Goal: Entertainment & Leisure: Consume media (video, audio)

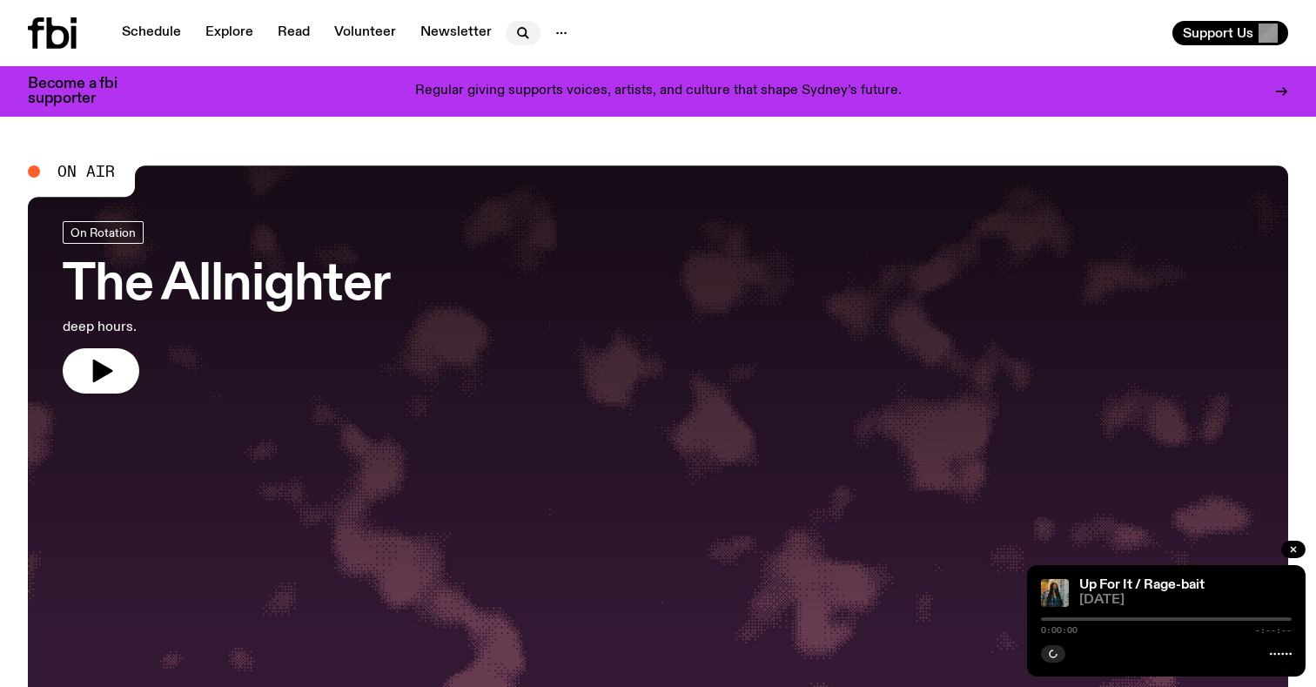
click at [513, 31] on icon "button" at bounding box center [523, 33] width 21 height 21
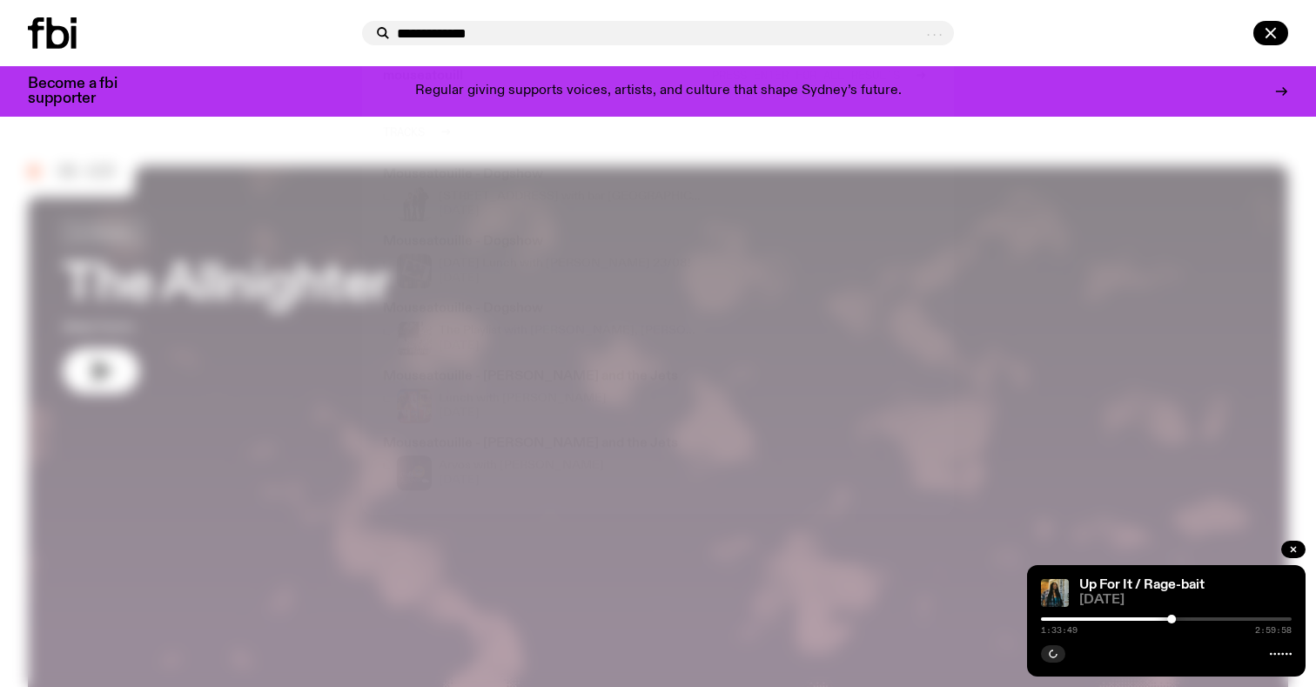
type input "**********"
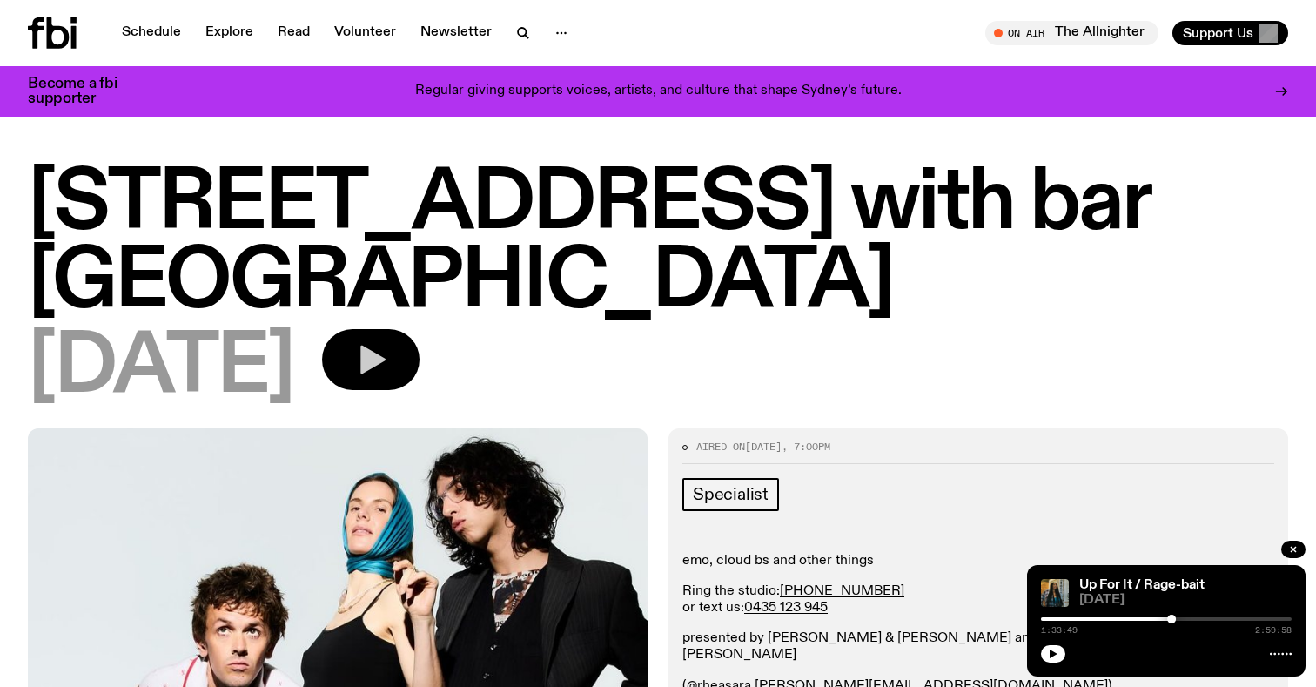
click at [385, 345] on icon "button" at bounding box center [372, 359] width 25 height 29
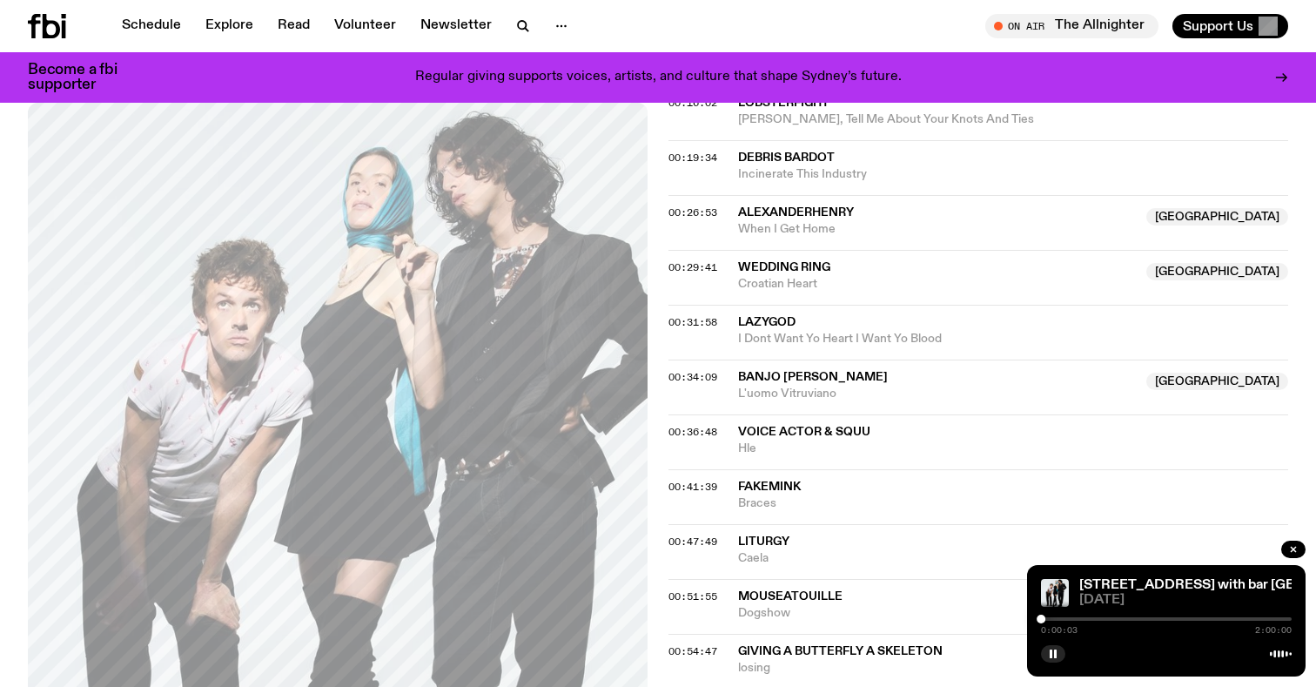
scroll to position [1032, 0]
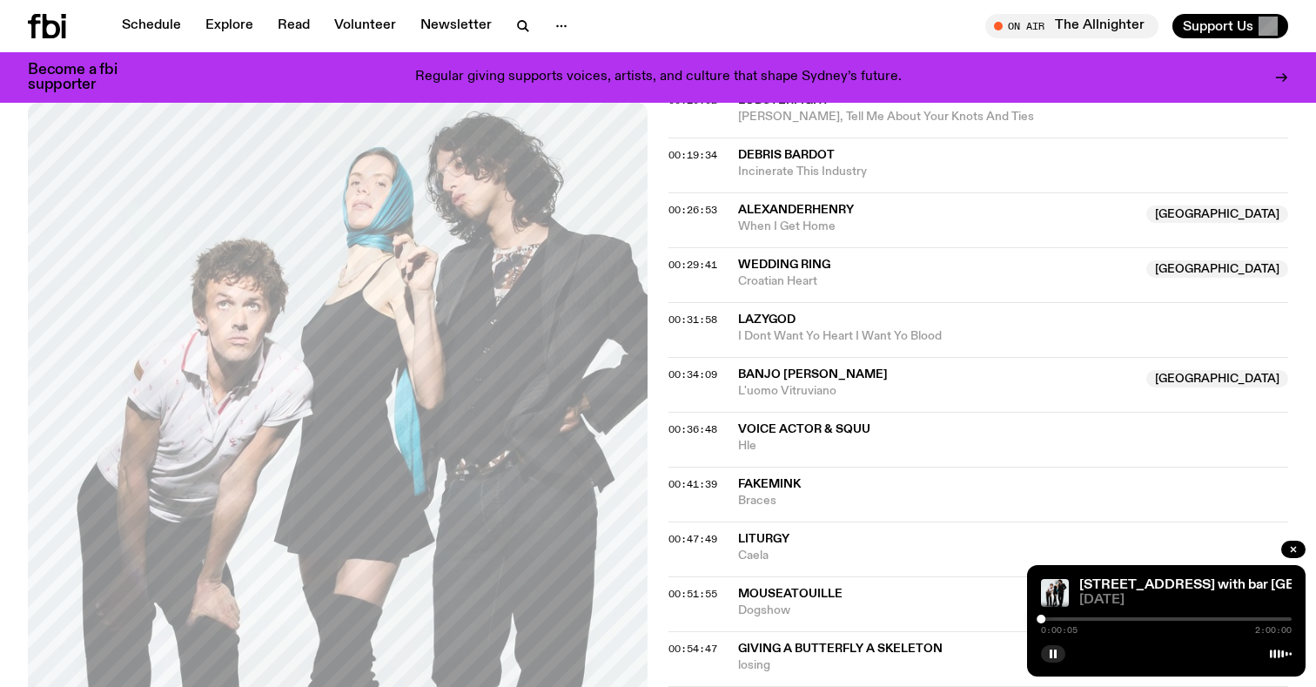
click at [1109, 617] on div at bounding box center [1166, 618] width 251 height 3
click at [1148, 617] on div at bounding box center [1166, 618] width 251 height 3
click at [1151, 619] on div at bounding box center [1147, 618] width 9 height 9
click at [1155, 620] on div at bounding box center [1151, 618] width 9 height 9
click at [1157, 619] on div at bounding box center [1154, 618] width 9 height 9
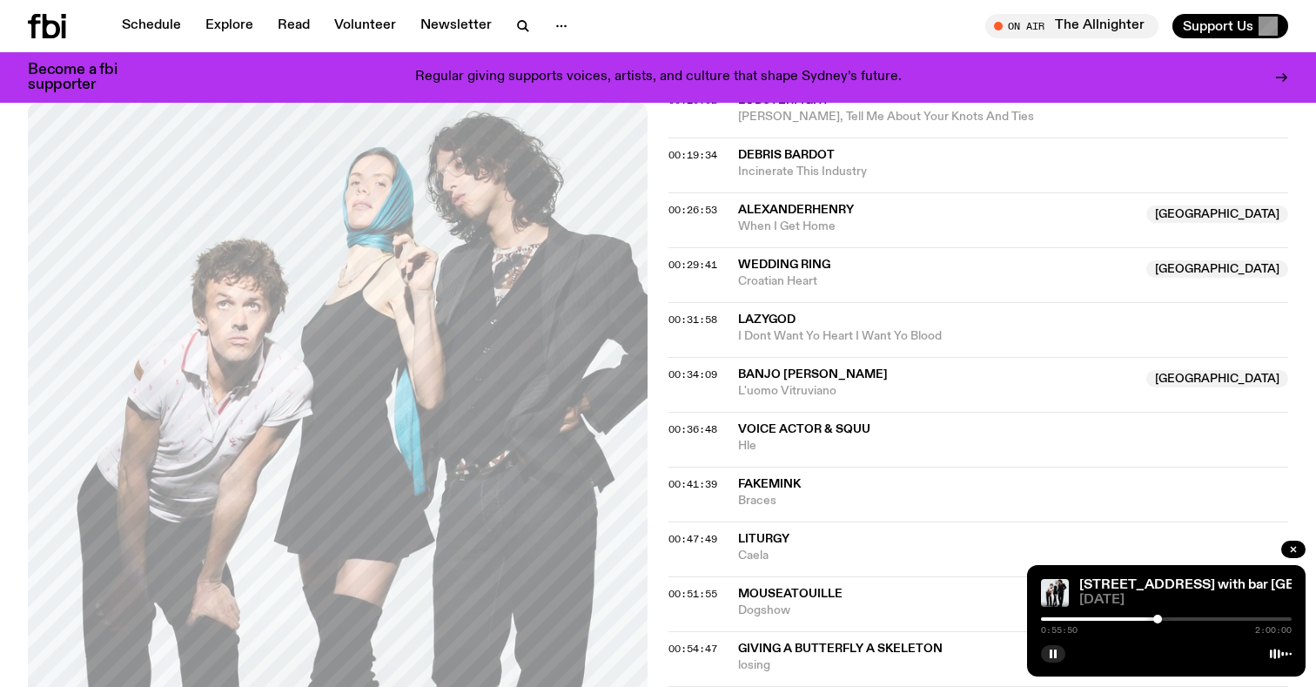
click at [1161, 621] on div "0:55:50 2:00:00" at bounding box center [1166, 623] width 251 height 21
click at [1162, 620] on div at bounding box center [1166, 618] width 251 height 3
click at [1160, 620] on div at bounding box center [1161, 618] width 9 height 9
click at [1159, 620] on div at bounding box center [1159, 618] width 9 height 9
click at [1158, 620] on div at bounding box center [1158, 618] width 9 height 9
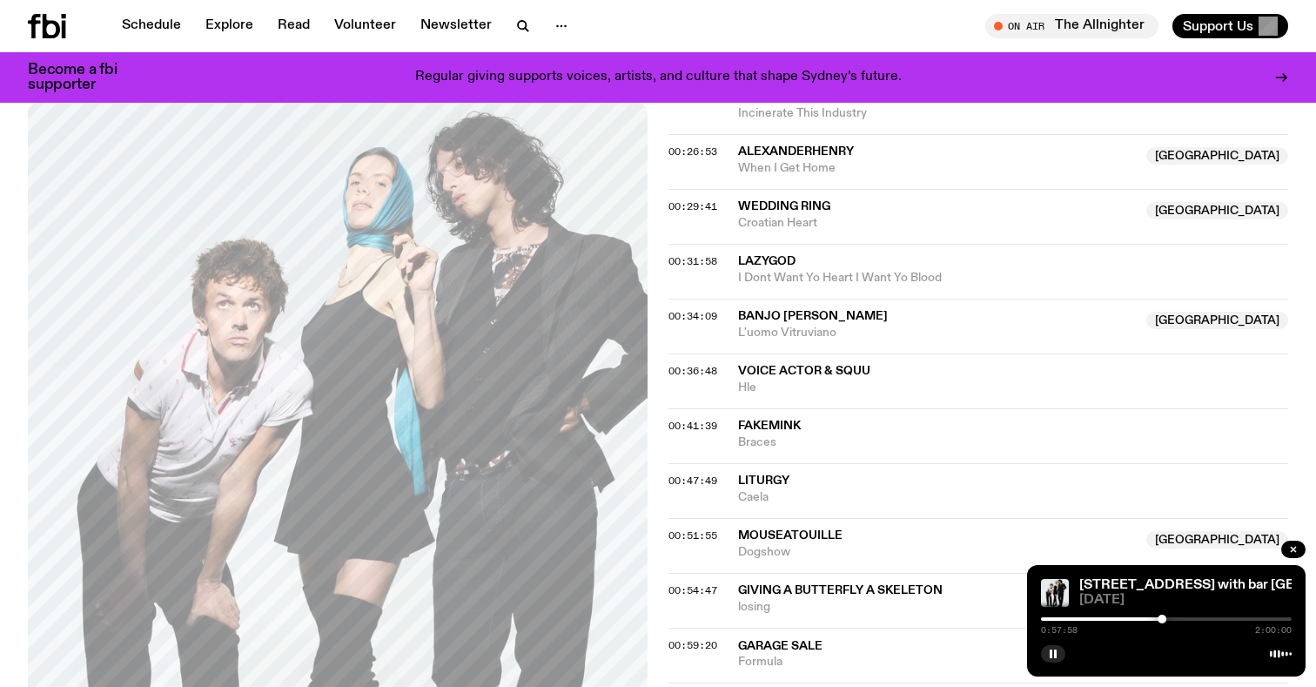
scroll to position [1102, 0]
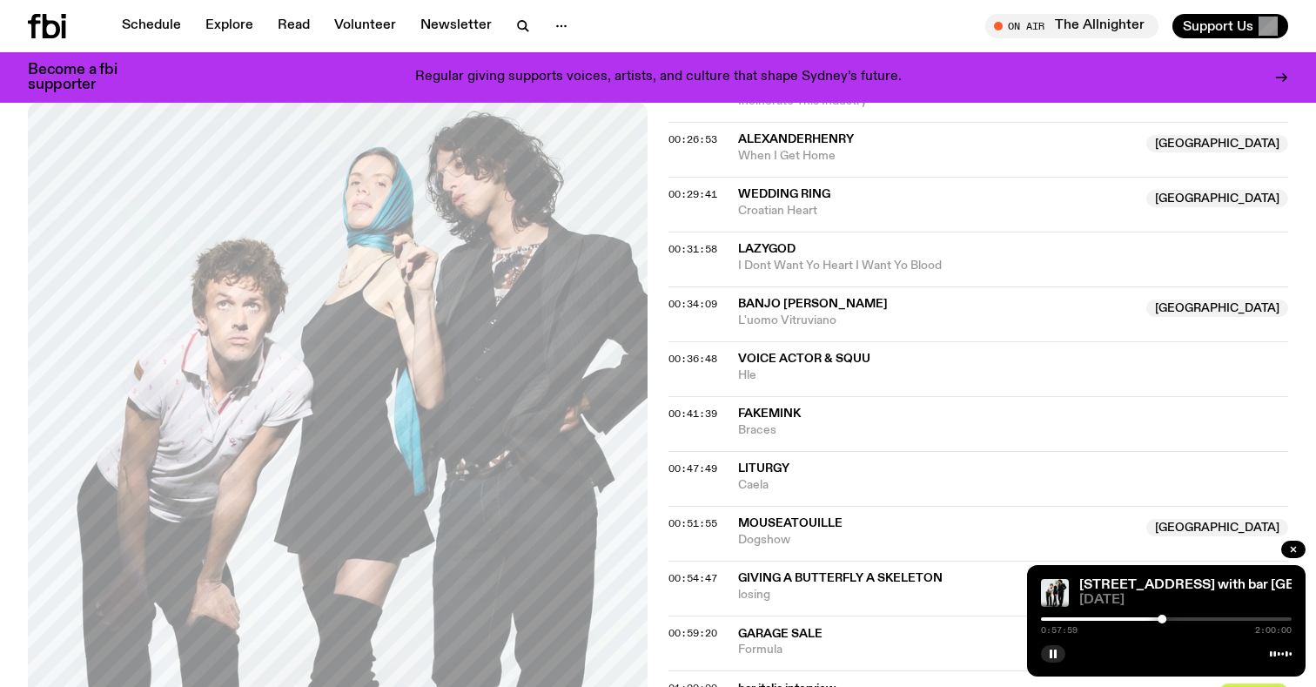
click at [1169, 618] on div at bounding box center [1166, 618] width 251 height 3
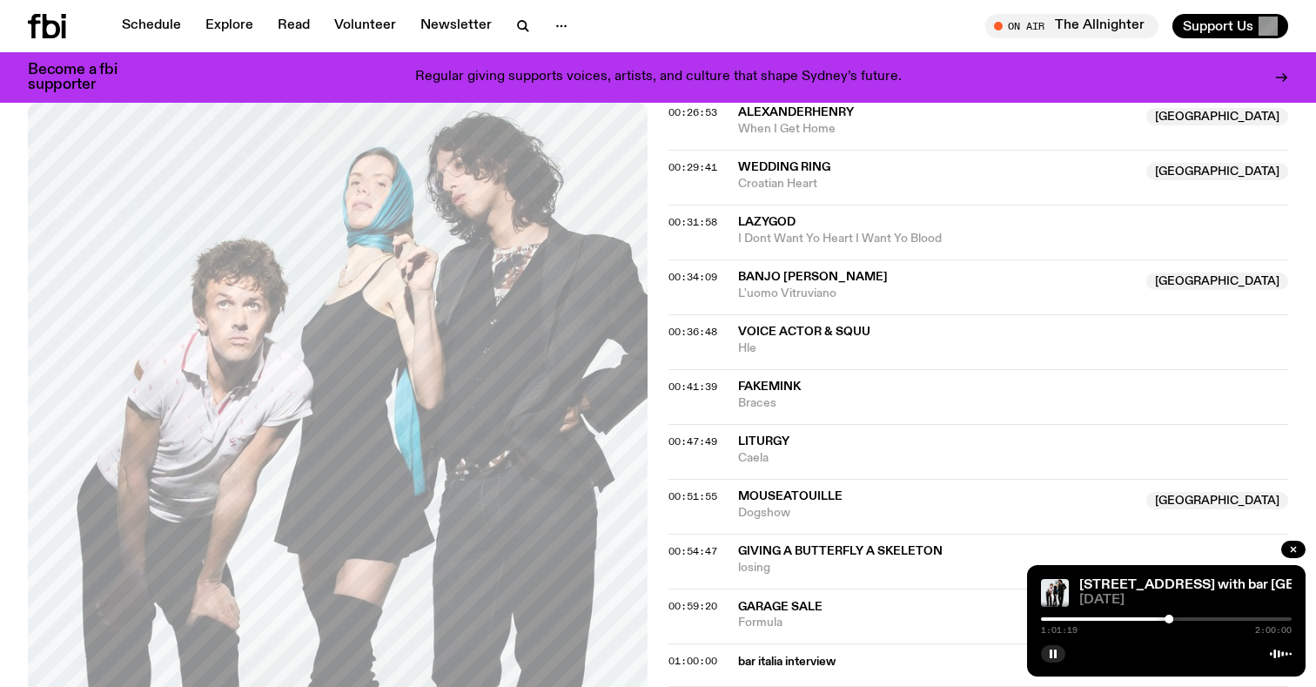
scroll to position [1131, 0]
